Goal: Information Seeking & Learning: Compare options

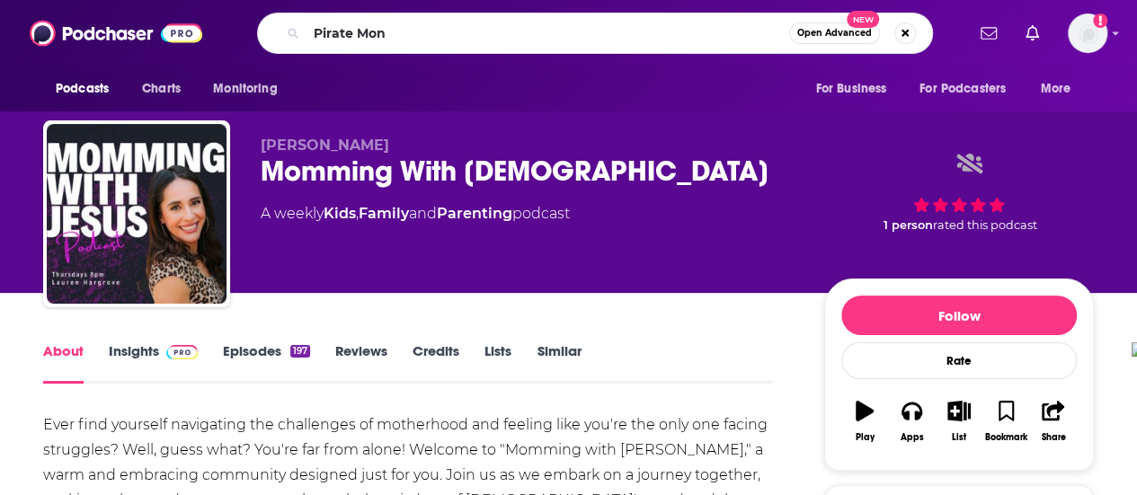
type input "Pirate Monk"
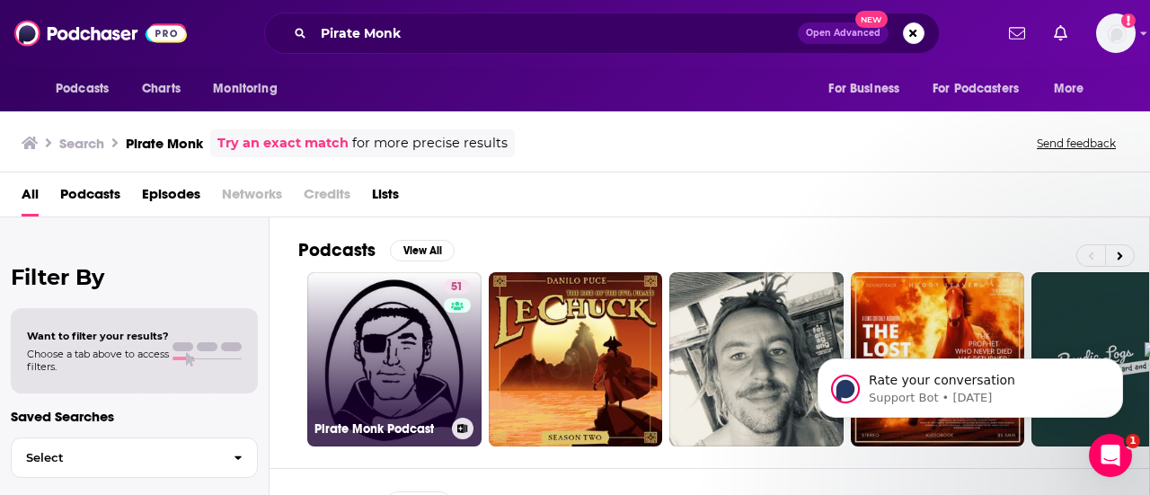
click at [392, 371] on link "51 Pirate Monk Podcast" at bounding box center [394, 359] width 174 height 174
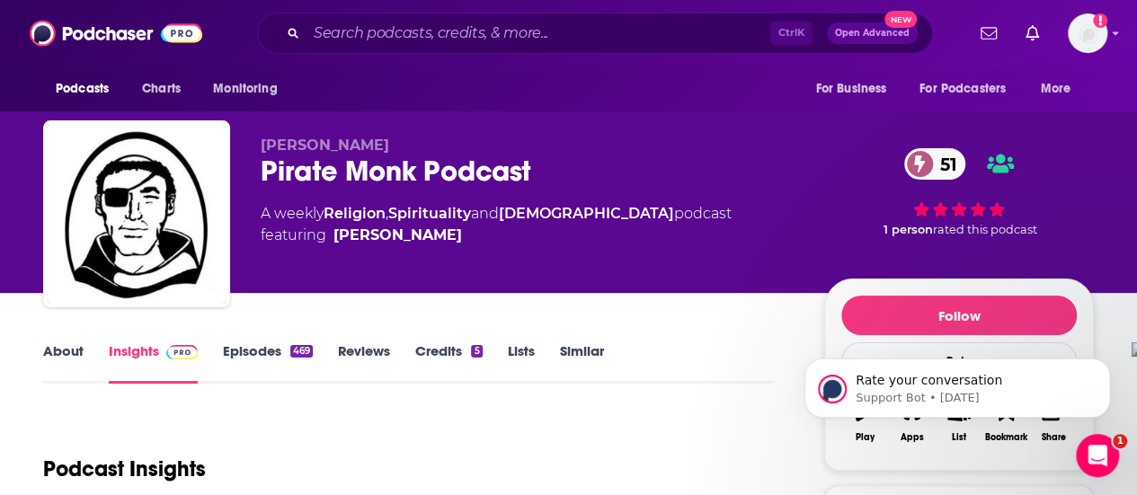
scroll to position [180, 0]
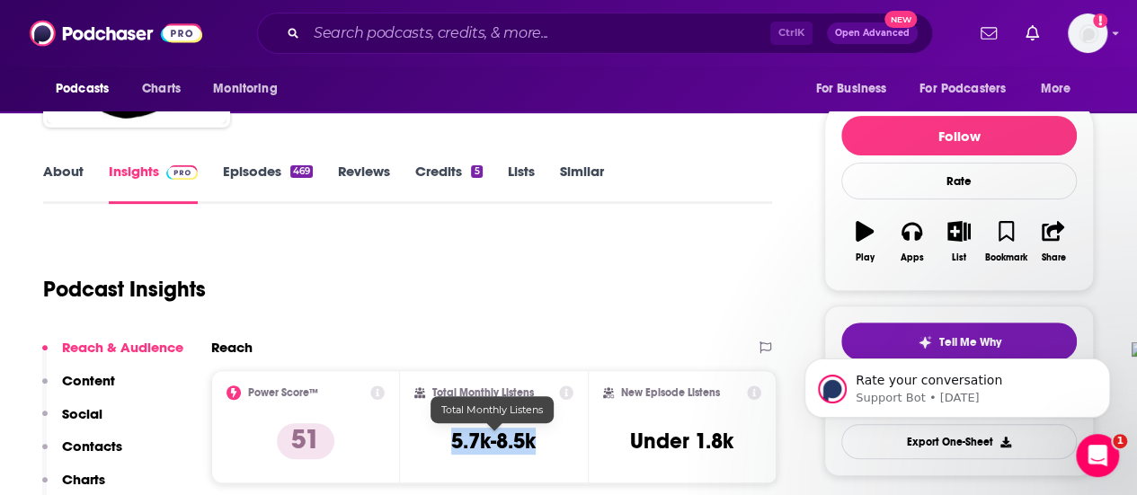
drag, startPoint x: 452, startPoint y: 439, endPoint x: 543, endPoint y: 445, distance: 90.9
click at [543, 445] on div "Total Monthly Listens 5.7k-8.5k" at bounding box center [494, 427] width 160 height 83
copy h3 "5.7k-8.5k"
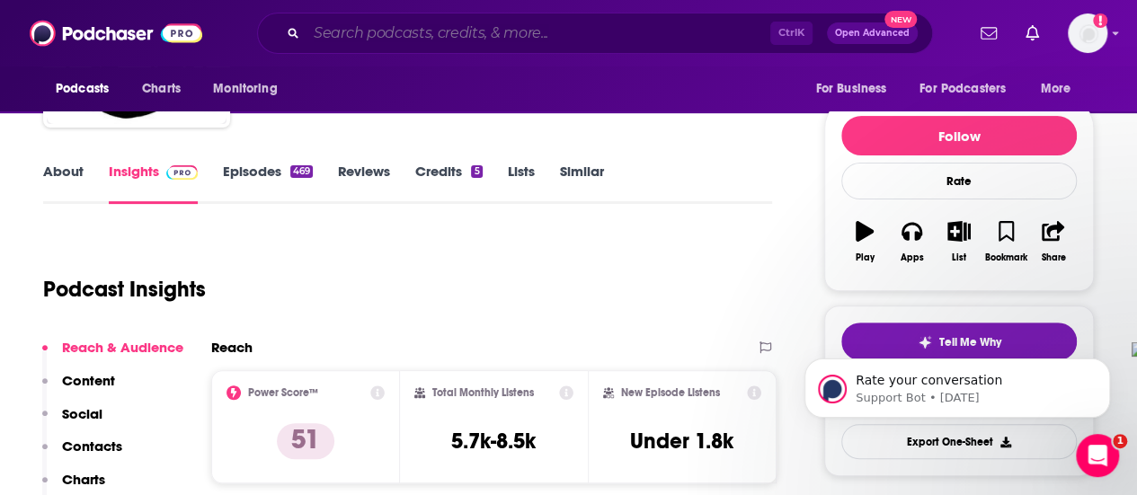
click at [450, 39] on input "Search podcasts, credits, & more..." at bounding box center [538, 33] width 464 height 29
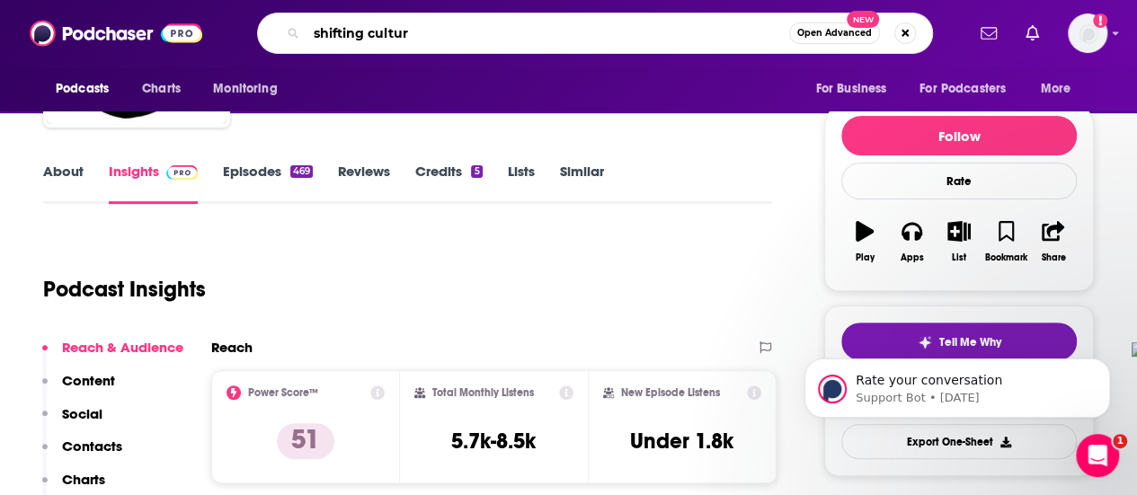
type input "shifting culture"
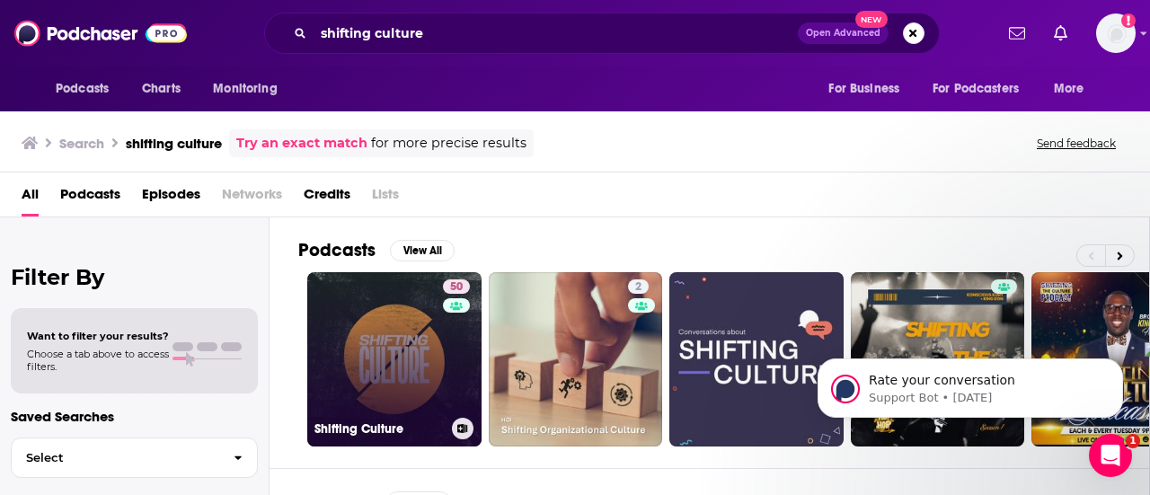
click at [404, 357] on link "50 Shifting Culture" at bounding box center [394, 359] width 174 height 174
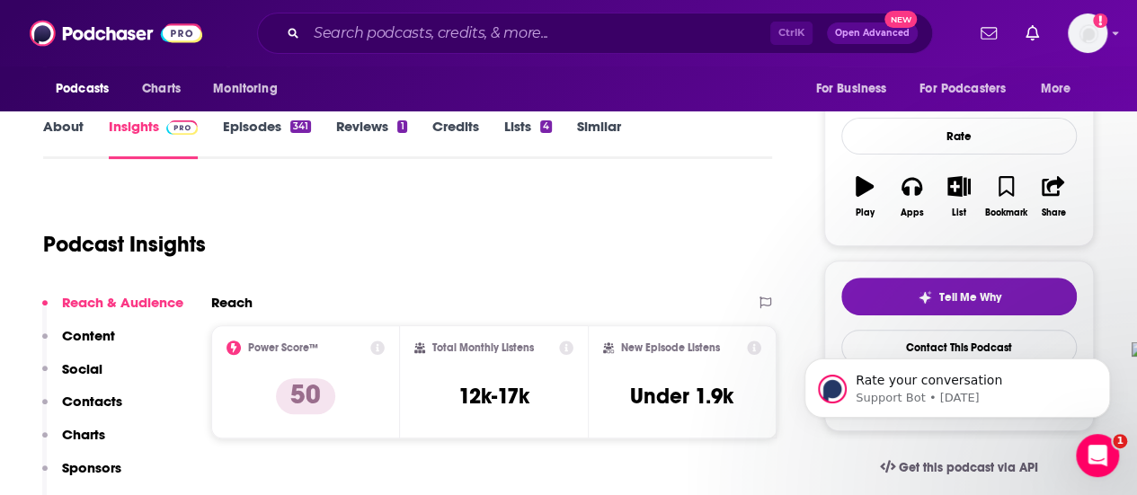
scroll to position [359, 0]
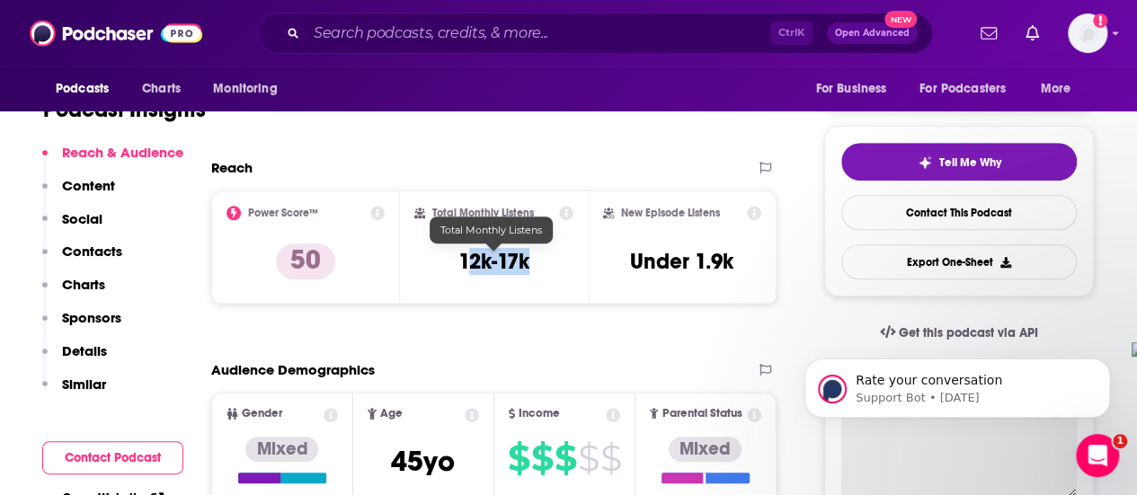
drag, startPoint x: 464, startPoint y: 263, endPoint x: 530, endPoint y: 262, distance: 66.5
click at [530, 262] on div "Total Monthly Listens 12k-17k" at bounding box center [494, 247] width 160 height 83
drag, startPoint x: 457, startPoint y: 258, endPoint x: 527, endPoint y: 263, distance: 70.3
click at [527, 263] on h3 "12k-17k" at bounding box center [493, 261] width 71 height 27
copy h3 "12k-17k"
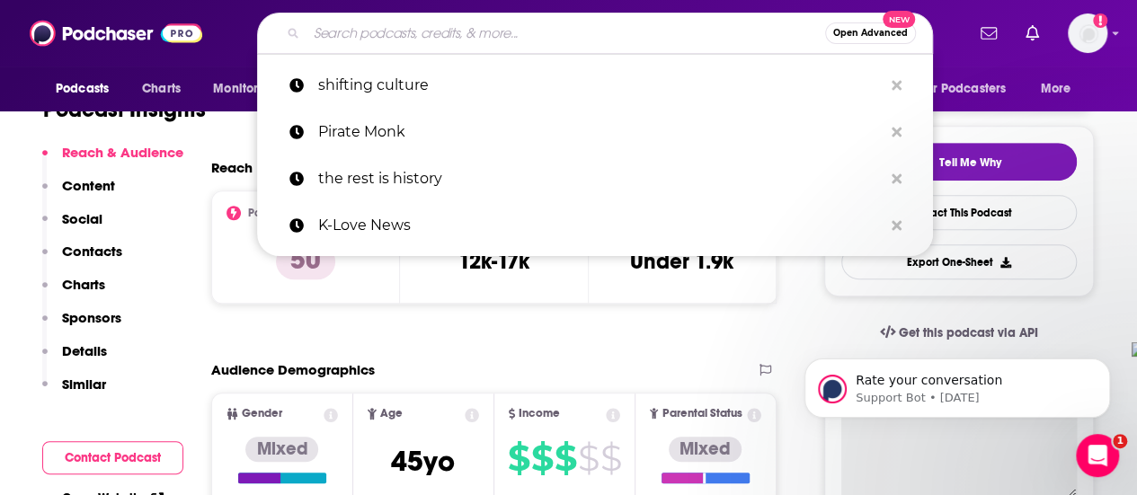
click at [503, 32] on input "Search podcasts, credits, & more..." at bounding box center [565, 33] width 519 height 29
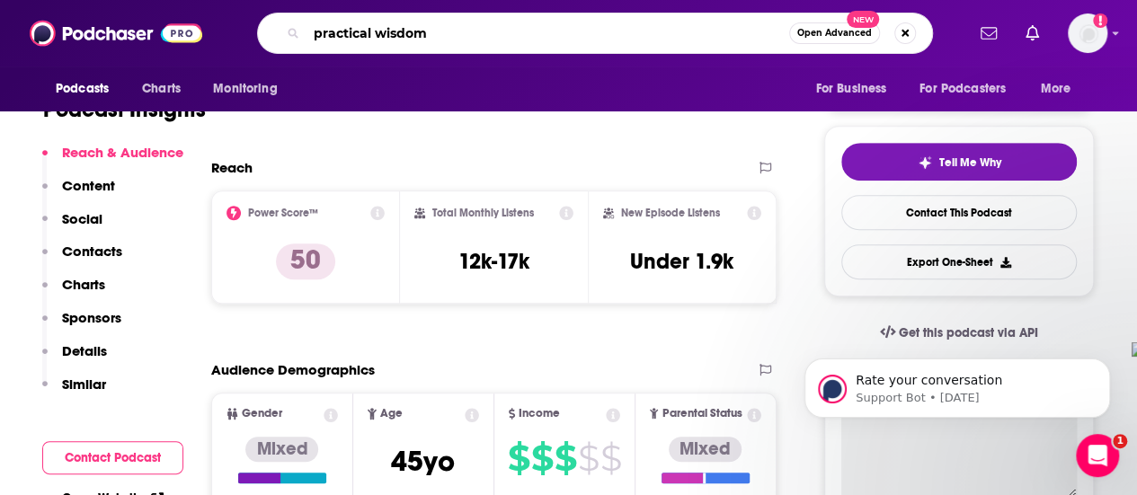
type input "practical wisdom"
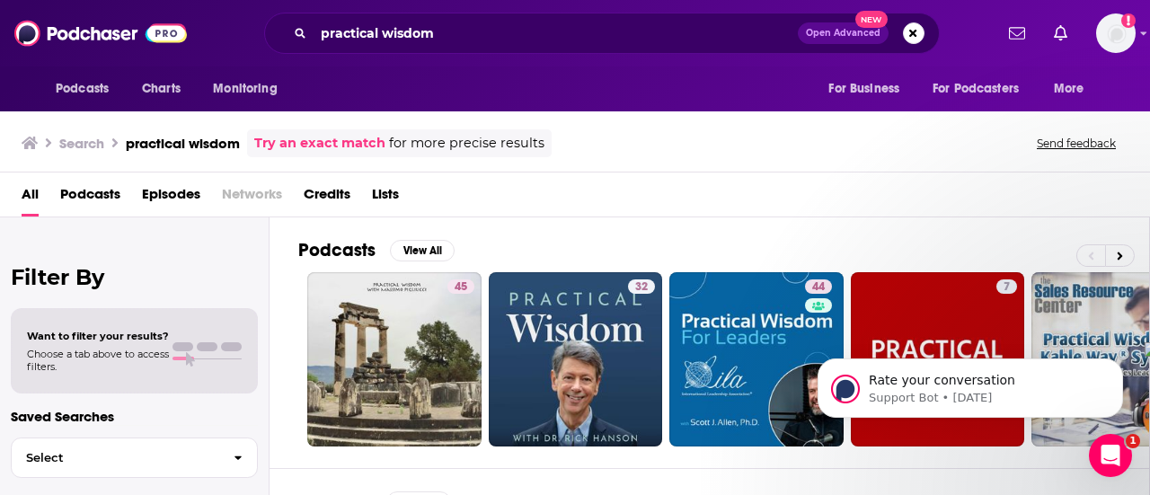
click at [1050, 307] on div "Rate your conversation Support Bot • [DATE]" at bounding box center [970, 305] width 331 height 225
click at [1115, 369] on button "Dismiss notification" at bounding box center [1117, 363] width 23 height 23
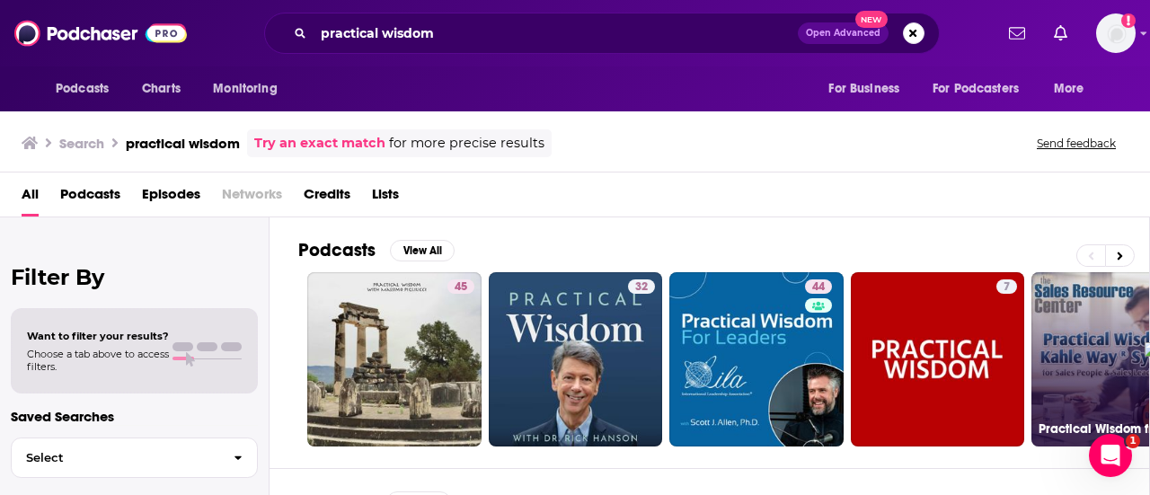
click at [1086, 380] on link "34 Practical Wisdom from [PERSON_NAME] Way Sales Systems" at bounding box center [1119, 359] width 174 height 174
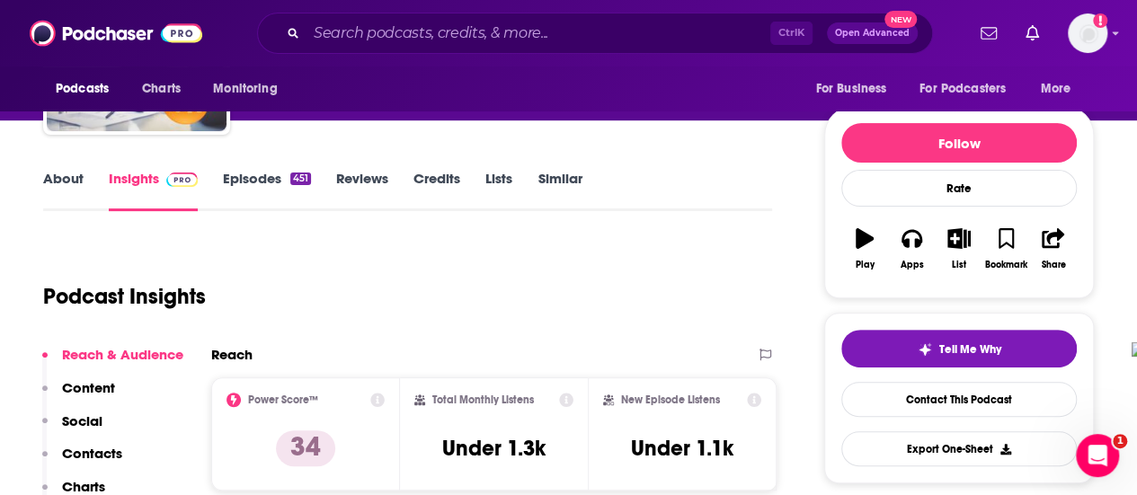
scroll to position [180, 0]
